Goal: Task Accomplishment & Management: Use online tool/utility

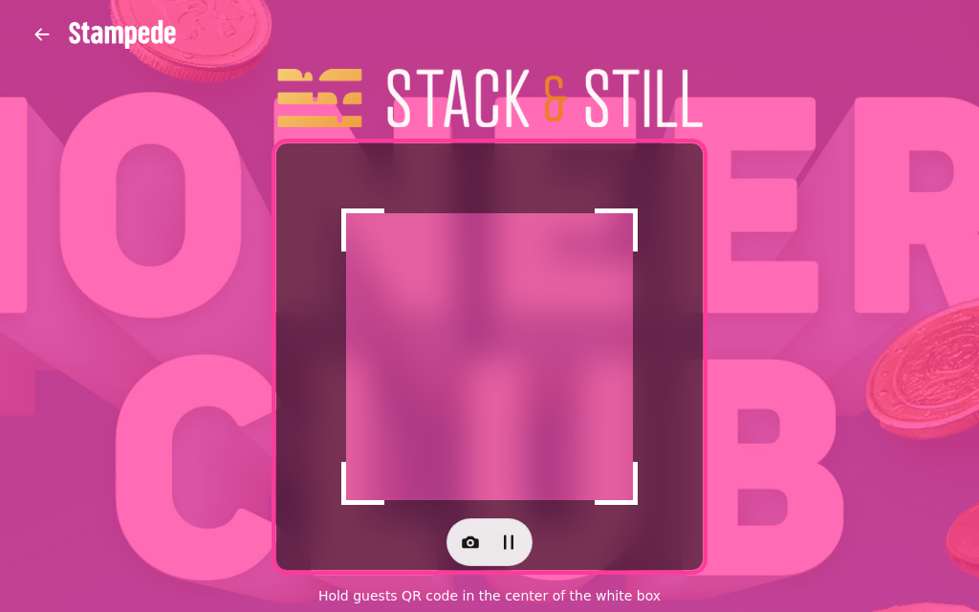
click at [460, 525] on button "button" at bounding box center [470, 542] width 38 height 38
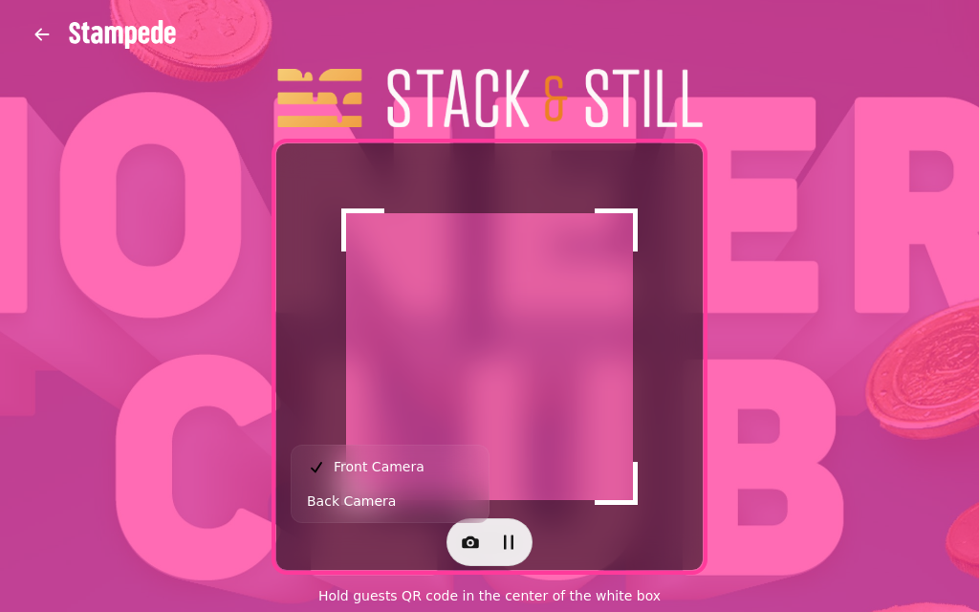
click at [480, 549] on button "button" at bounding box center [470, 542] width 38 height 38
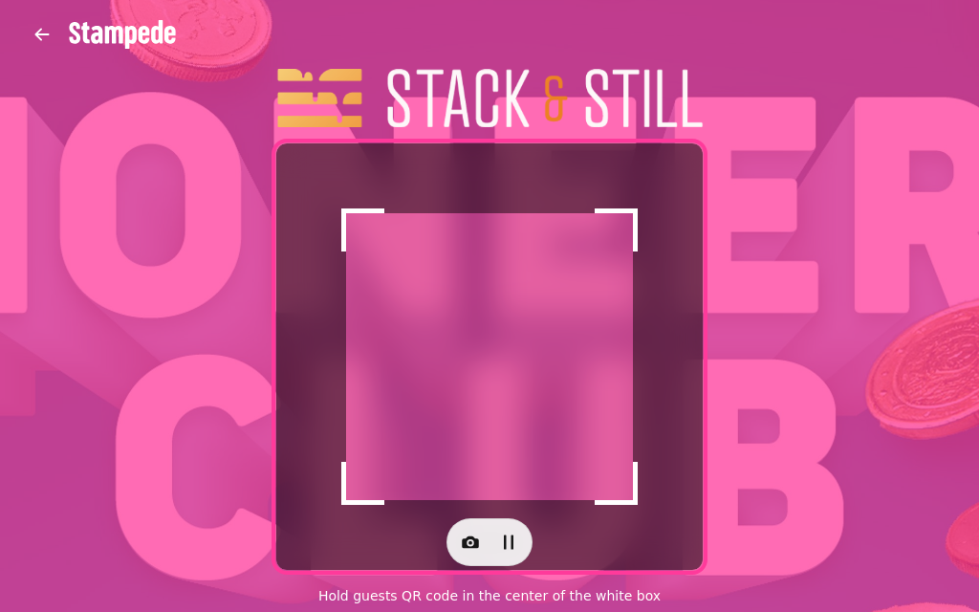
click at [472, 538] on icon "button" at bounding box center [470, 543] width 17 height 12
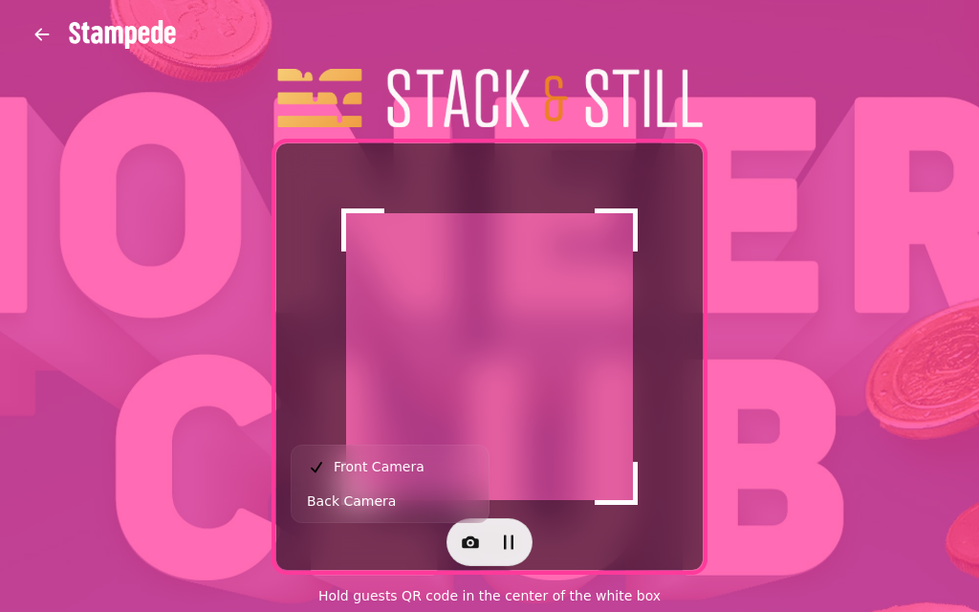
click at [337, 503] on span "Back Camera" at bounding box center [351, 501] width 89 height 23
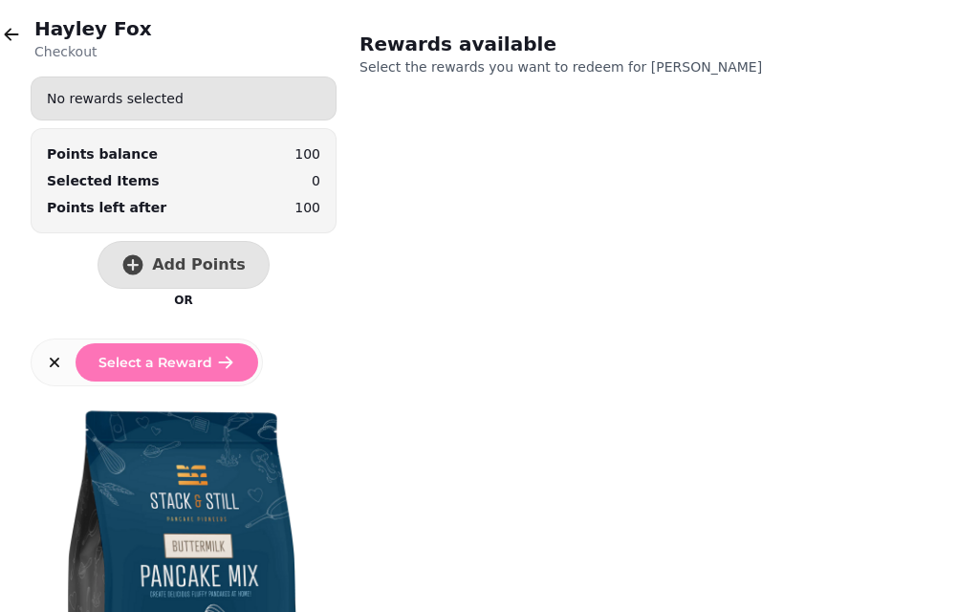
click at [160, 270] on span "Add Points" at bounding box center [199, 264] width 94 height 15
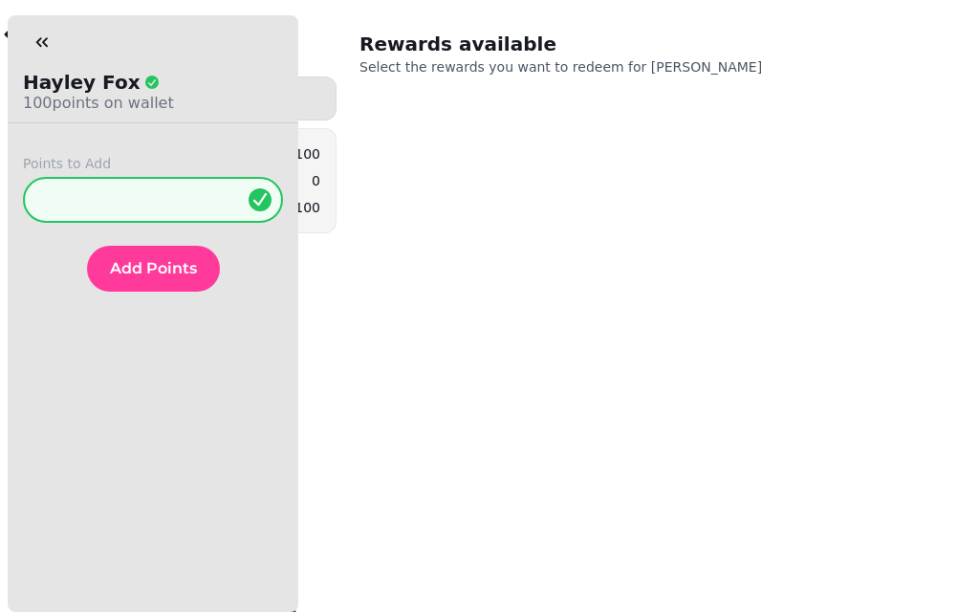
click at [148, 267] on span "Add Points" at bounding box center [153, 268] width 87 height 15
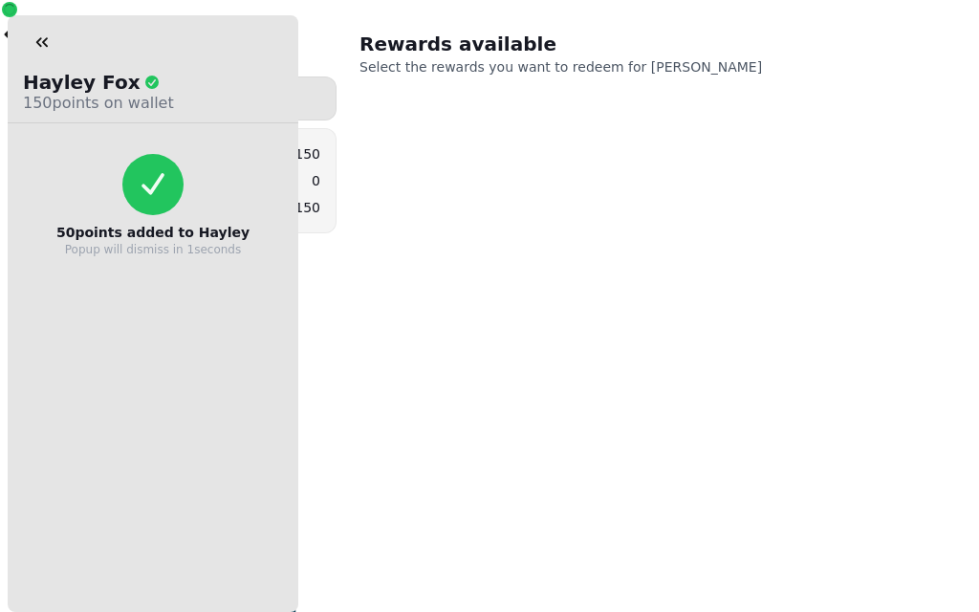
click at [36, 40] on icon "button" at bounding box center [42, 42] width 19 height 19
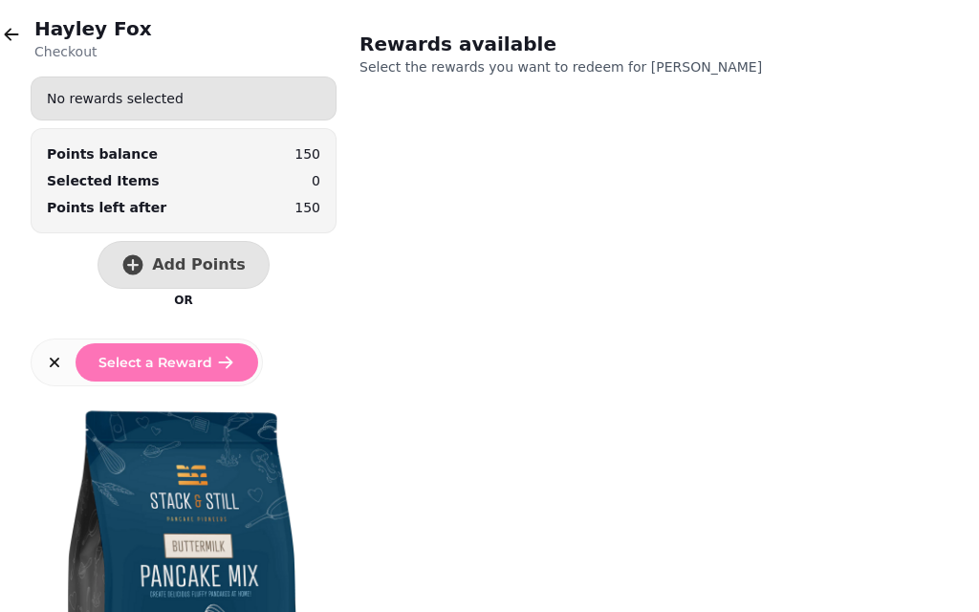
click at [17, 49] on button "button" at bounding box center [11, 34] width 38 height 38
